Goal: Task Accomplishment & Management: Manage account settings

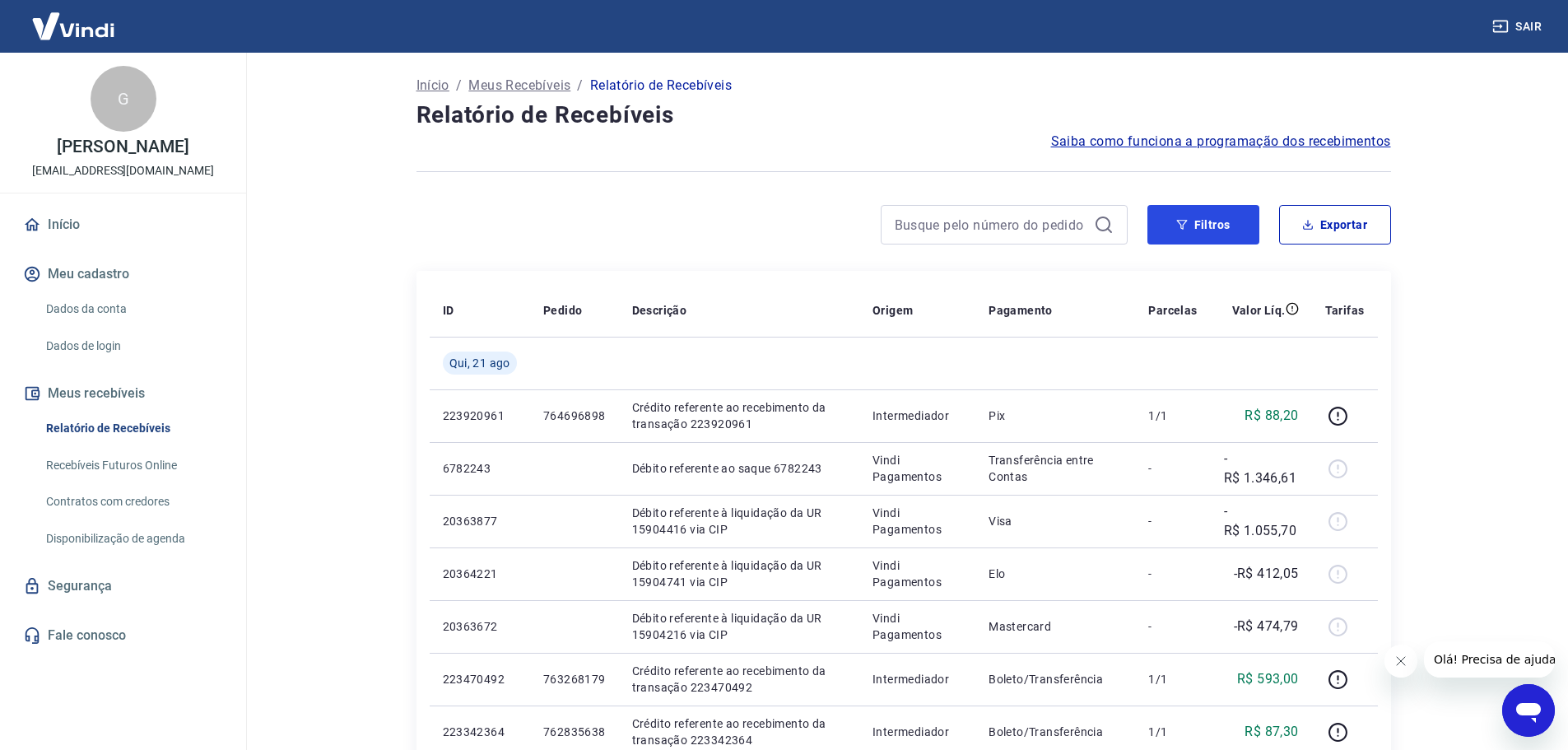
drag, startPoint x: 1194, startPoint y: 213, endPoint x: 620, endPoint y: 234, distance: 574.4
click at [1194, 213] on button "Filtros" at bounding box center [1203, 224] width 112 height 39
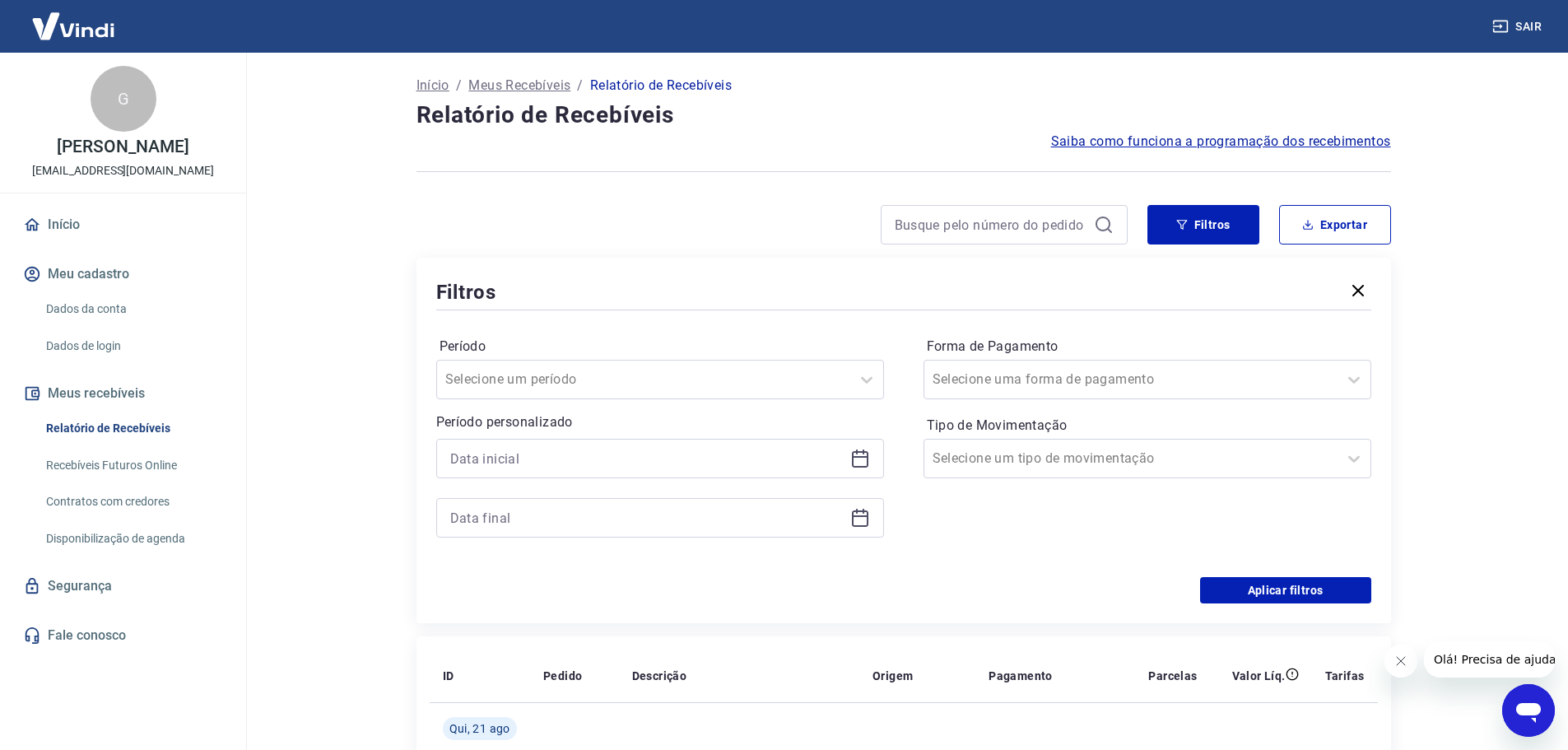
click at [862, 462] on icon at bounding box center [860, 458] width 20 height 20
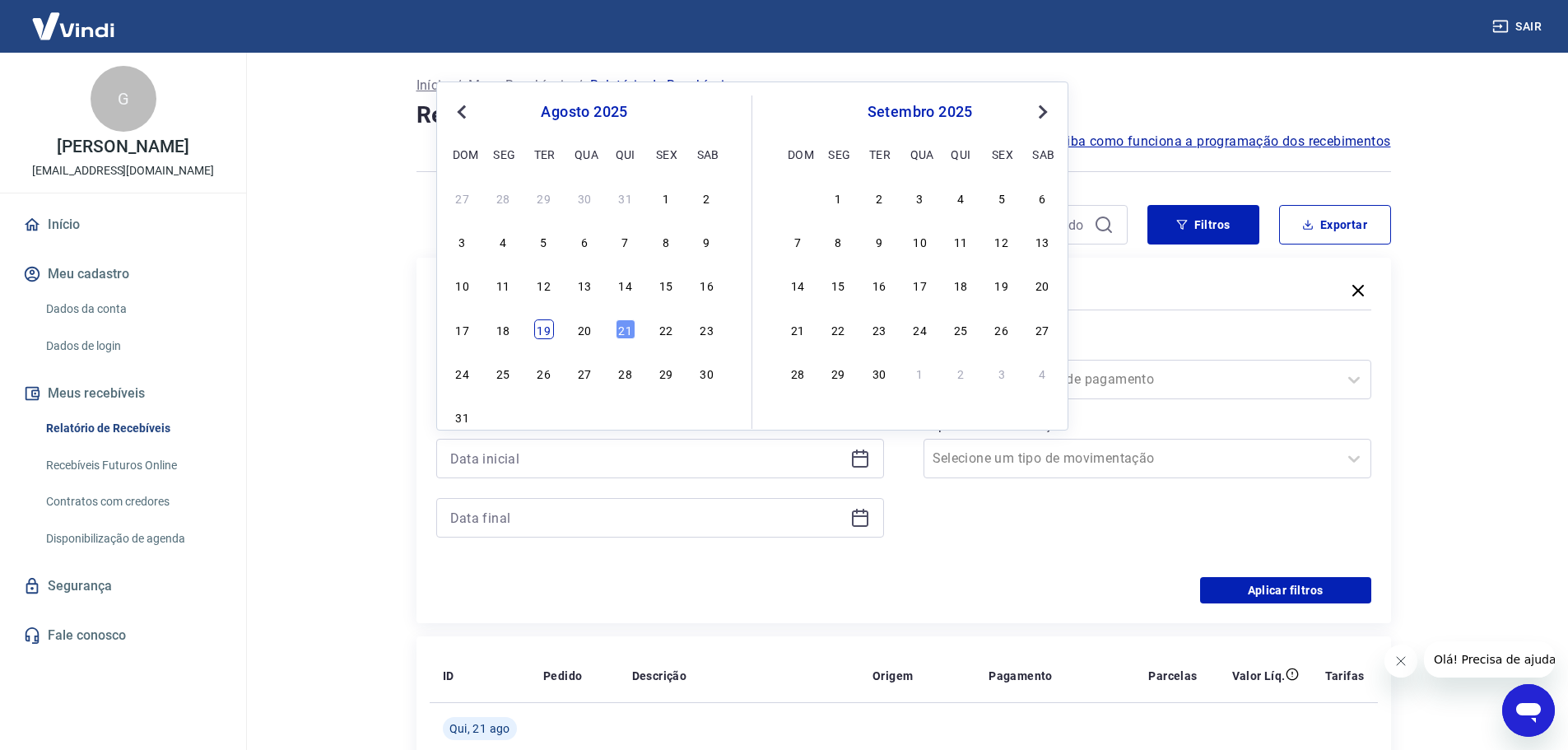
click at [539, 330] on div "19" at bounding box center [544, 329] width 20 height 20
type input "[DATE]"
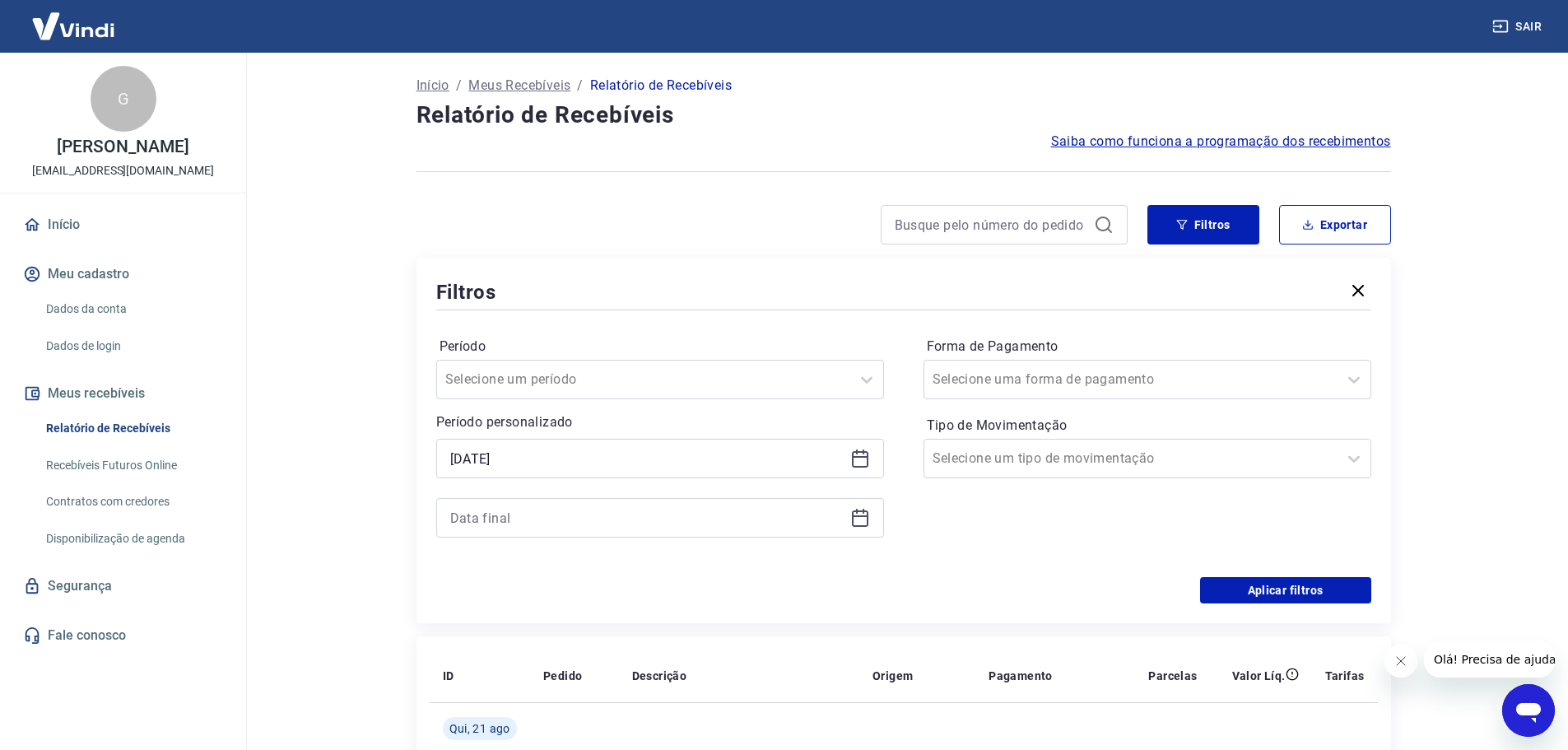
click at [855, 521] on icon at bounding box center [860, 518] width 20 height 20
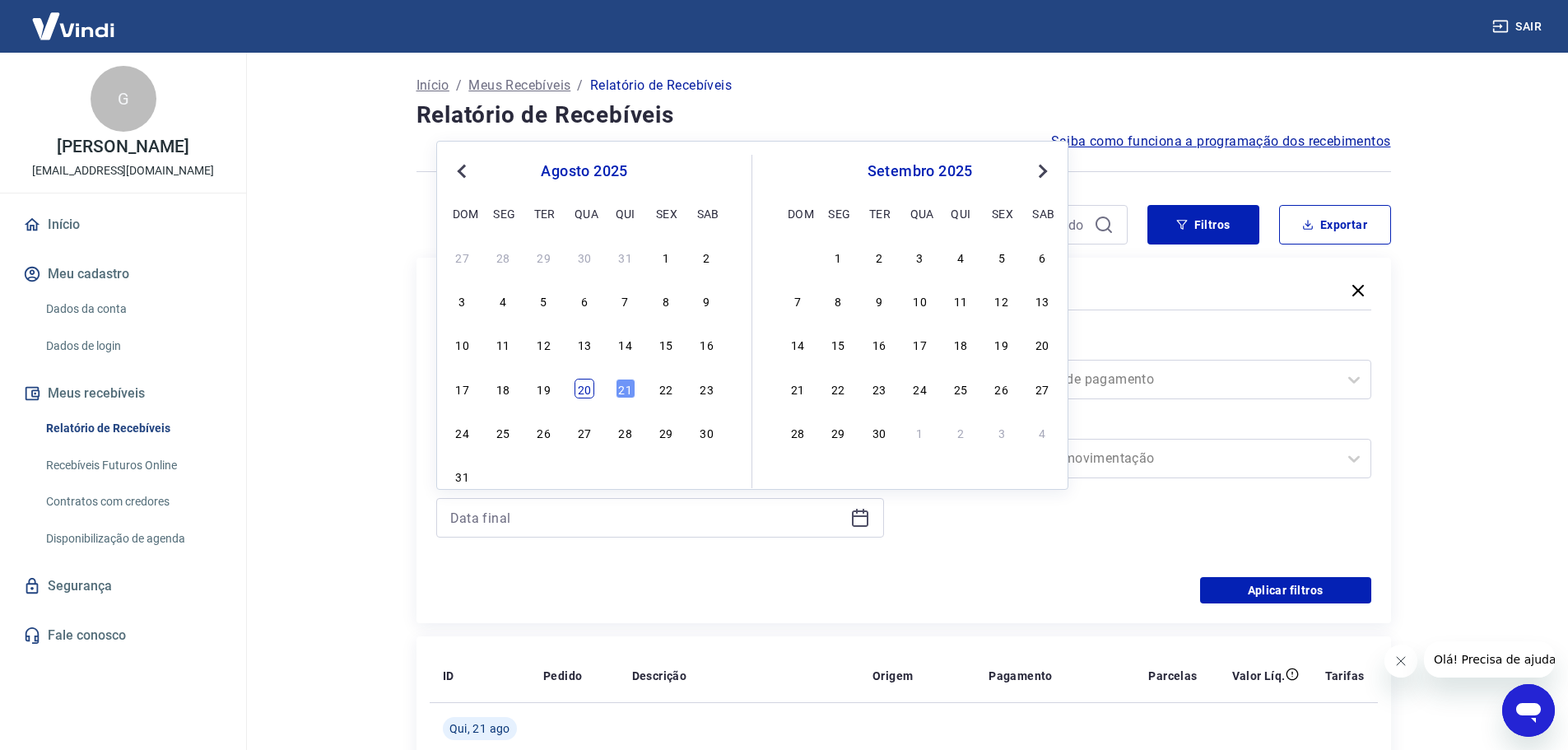
click at [579, 387] on div "20" at bounding box center [584, 389] width 20 height 20
type input "[DATE]"
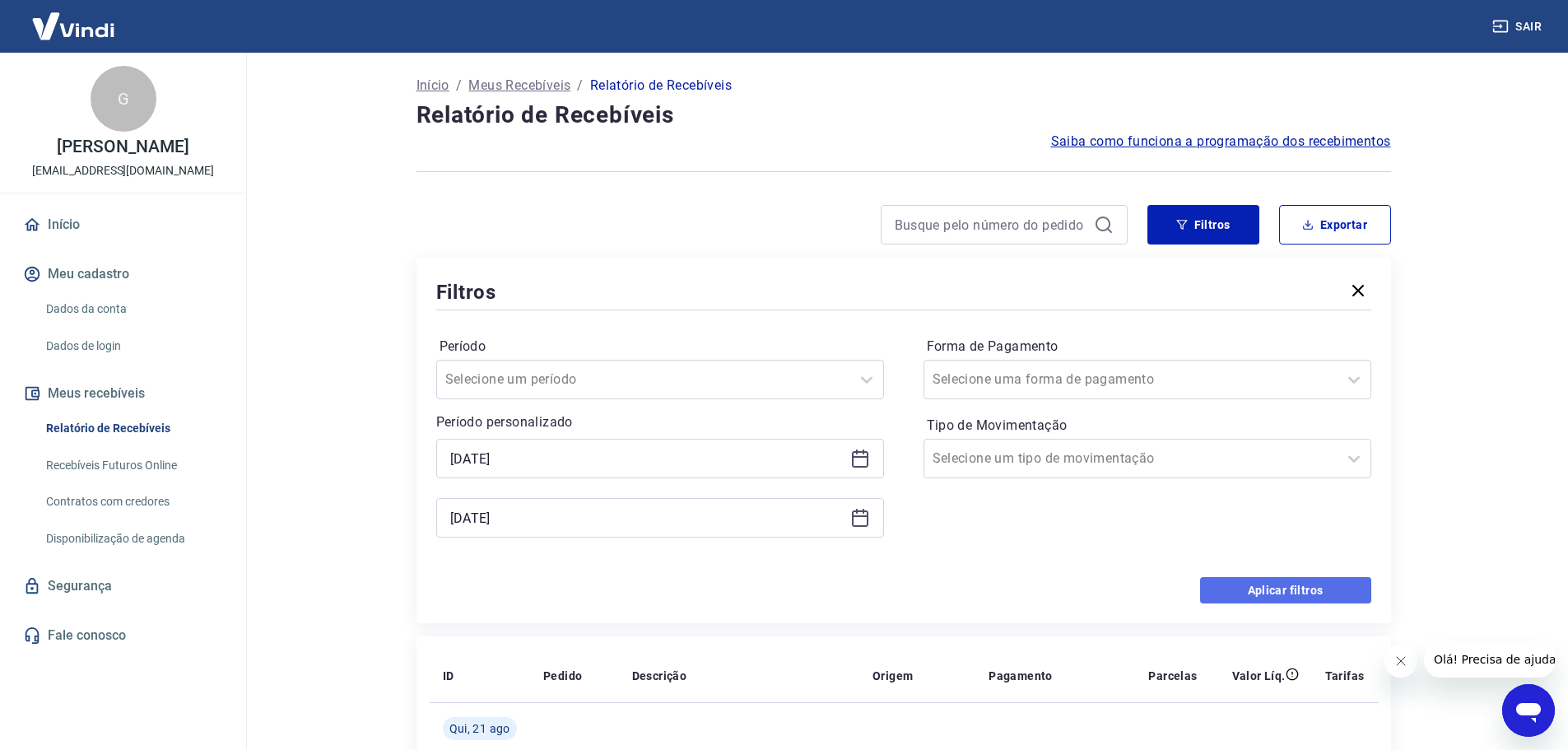
click at [1275, 591] on button "Aplicar filtros" at bounding box center [1286, 590] width 171 height 26
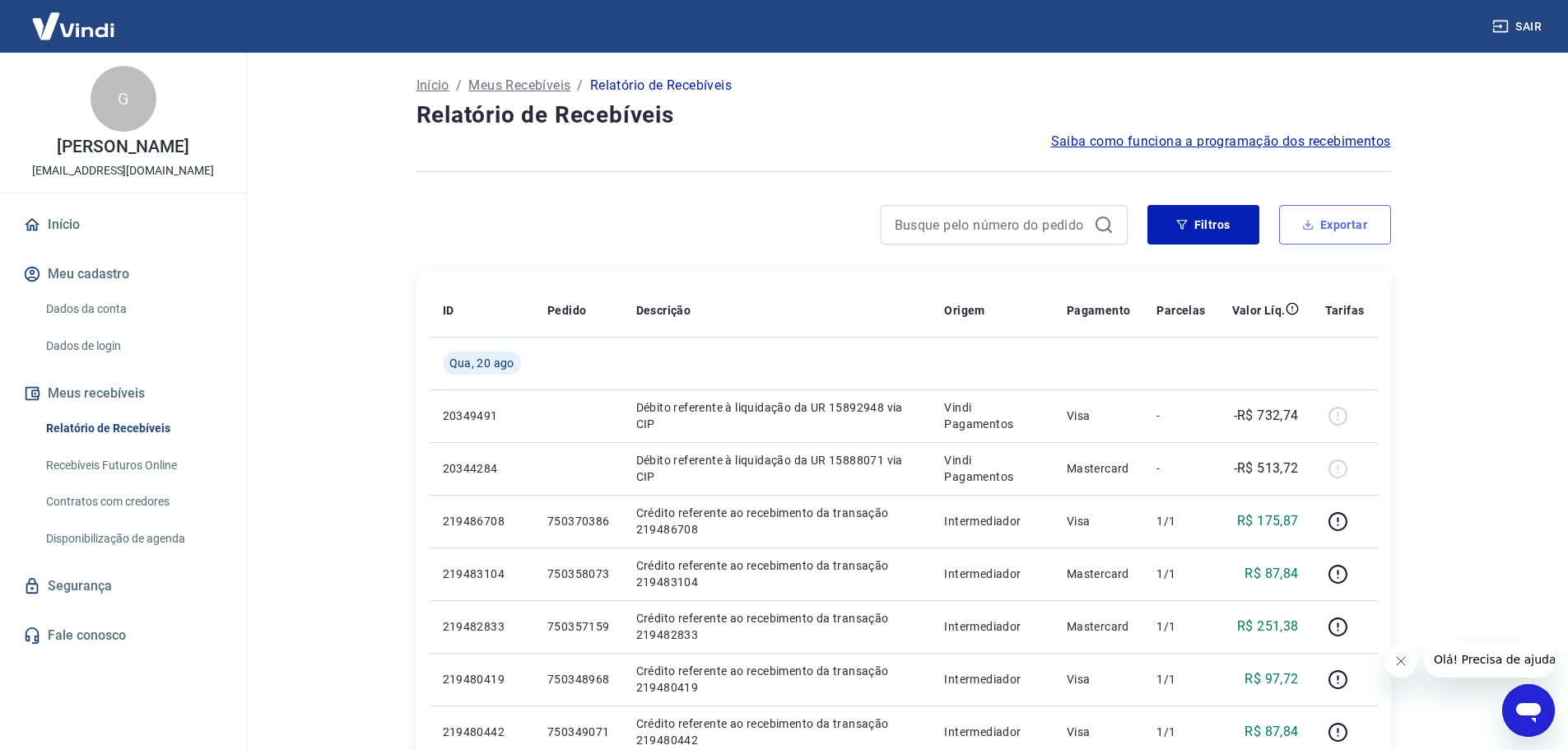
click at [1333, 227] on button "Exportar" at bounding box center [1335, 224] width 112 height 39
type input "[DATE]"
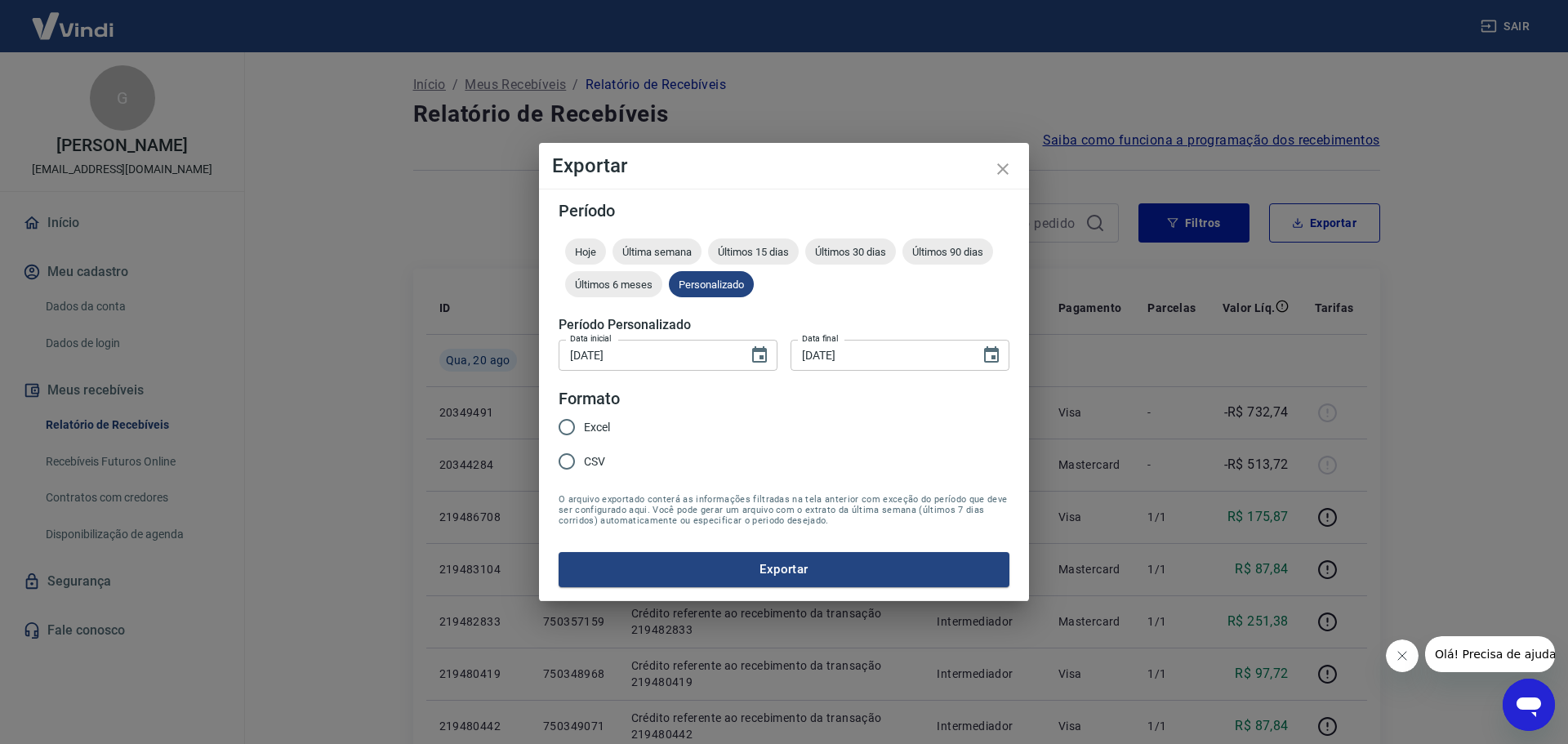
click at [560, 428] on input "Excel" at bounding box center [567, 427] width 34 height 34
radio input "true"
click at [791, 569] on button "Exportar" at bounding box center [784, 570] width 451 height 34
